Goal: Find specific page/section: Find specific page/section

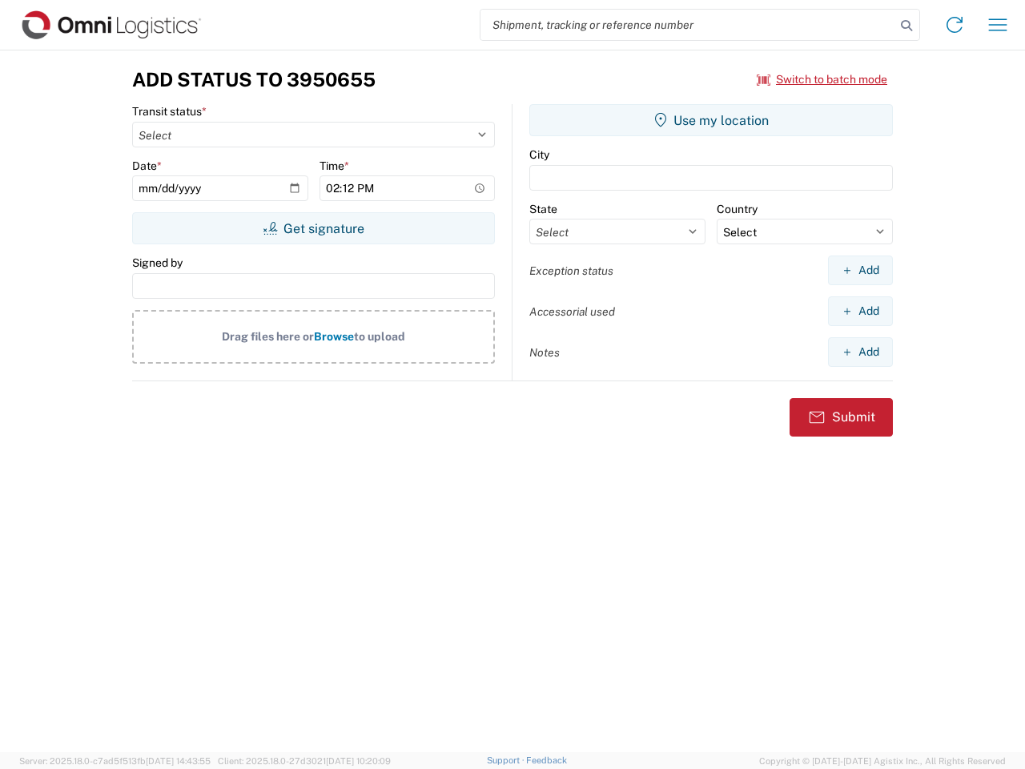
click at [688, 25] on input "search" at bounding box center [688, 25] width 415 height 30
click at [907, 26] on icon at bounding box center [907, 25] width 22 height 22
click at [955, 25] on icon at bounding box center [955, 25] width 26 height 26
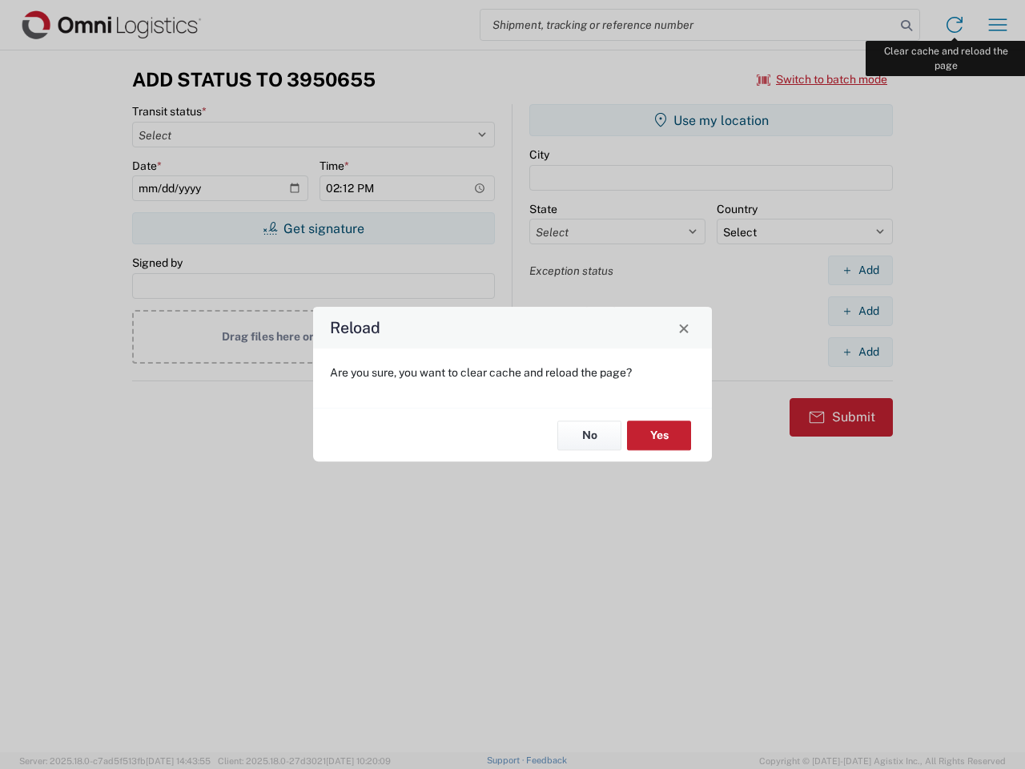
click at [998, 25] on div "Reload Are you sure, you want to clear cache and reload the page? No Yes" at bounding box center [512, 384] width 1025 height 769
click at [823, 79] on div "Reload Are you sure, you want to clear cache and reload the page? No Yes" at bounding box center [512, 384] width 1025 height 769
click at [313, 228] on div "Reload Are you sure, you want to clear cache and reload the page? No Yes" at bounding box center [512, 384] width 1025 height 769
click at [711, 120] on div "Reload Are you sure, you want to clear cache and reload the page? No Yes" at bounding box center [512, 384] width 1025 height 769
click at [860, 270] on div "Reload Are you sure, you want to clear cache and reload the page? No Yes" at bounding box center [512, 384] width 1025 height 769
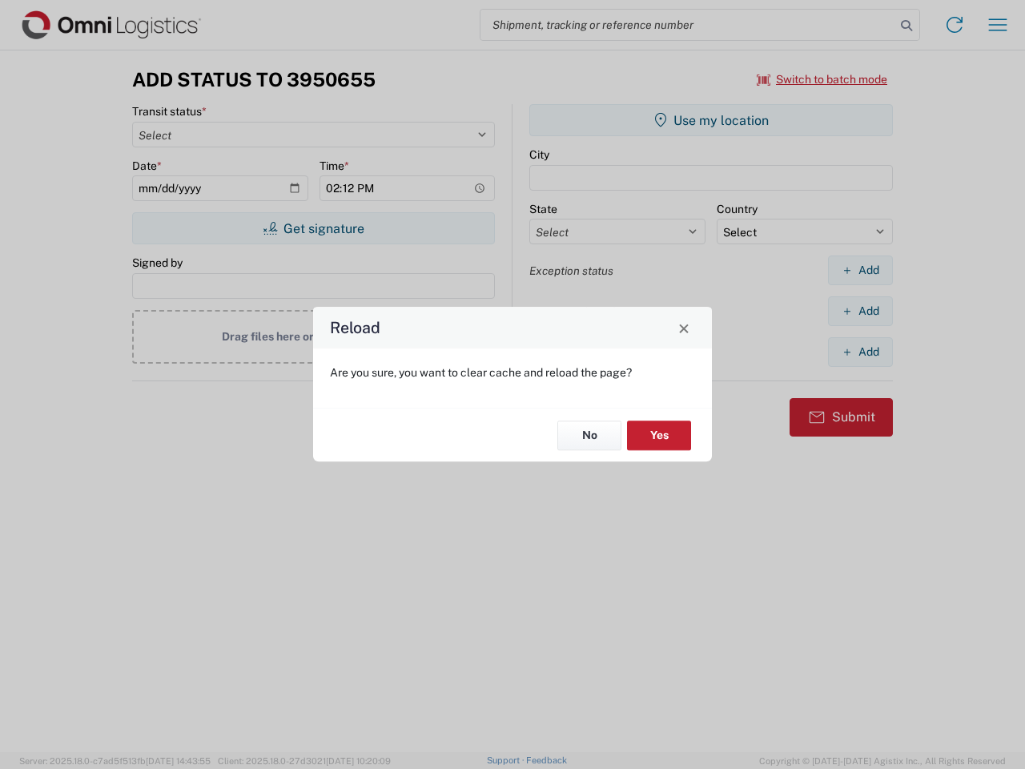
click at [860, 311] on div "Reload Are you sure, you want to clear cache and reload the page? No Yes" at bounding box center [512, 384] width 1025 height 769
click at [860, 352] on div "Reload Are you sure, you want to clear cache and reload the page? No Yes" at bounding box center [512, 384] width 1025 height 769
